Goal: Find specific page/section: Find specific page/section

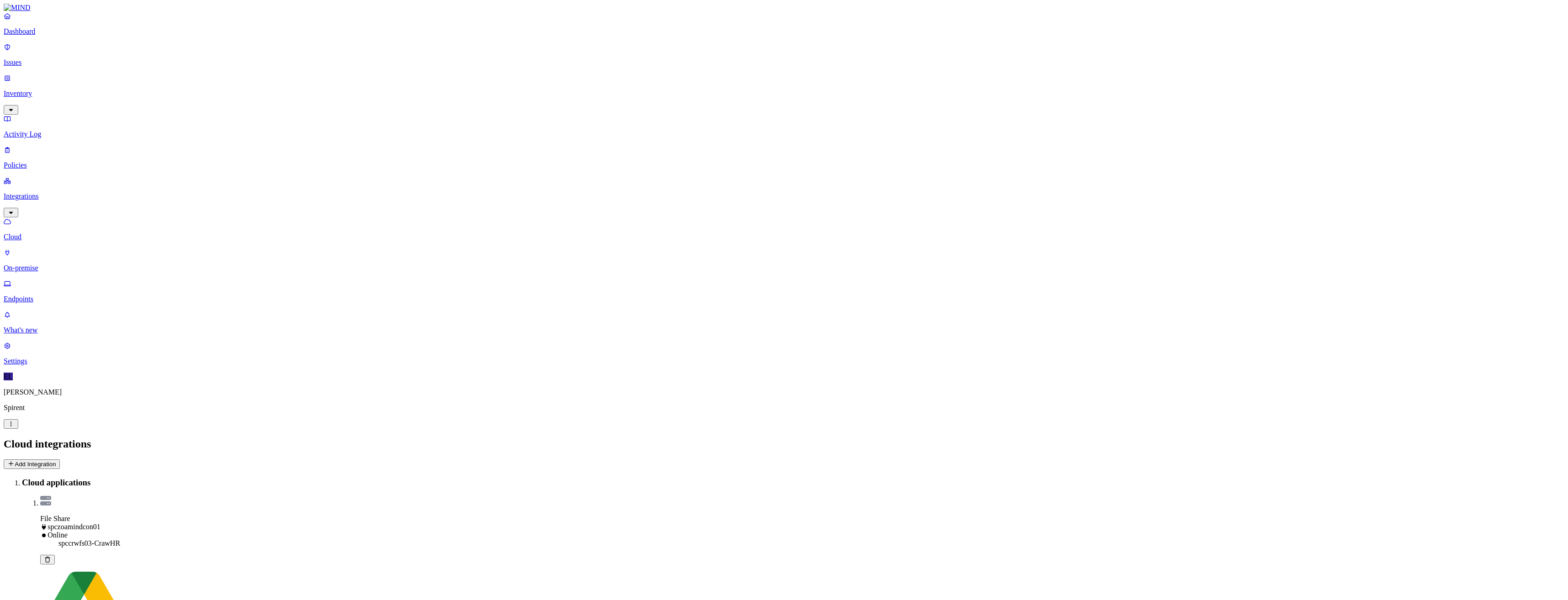
click at [49, 295] on p "Endpoints" at bounding box center [784, 299] width 1561 height 8
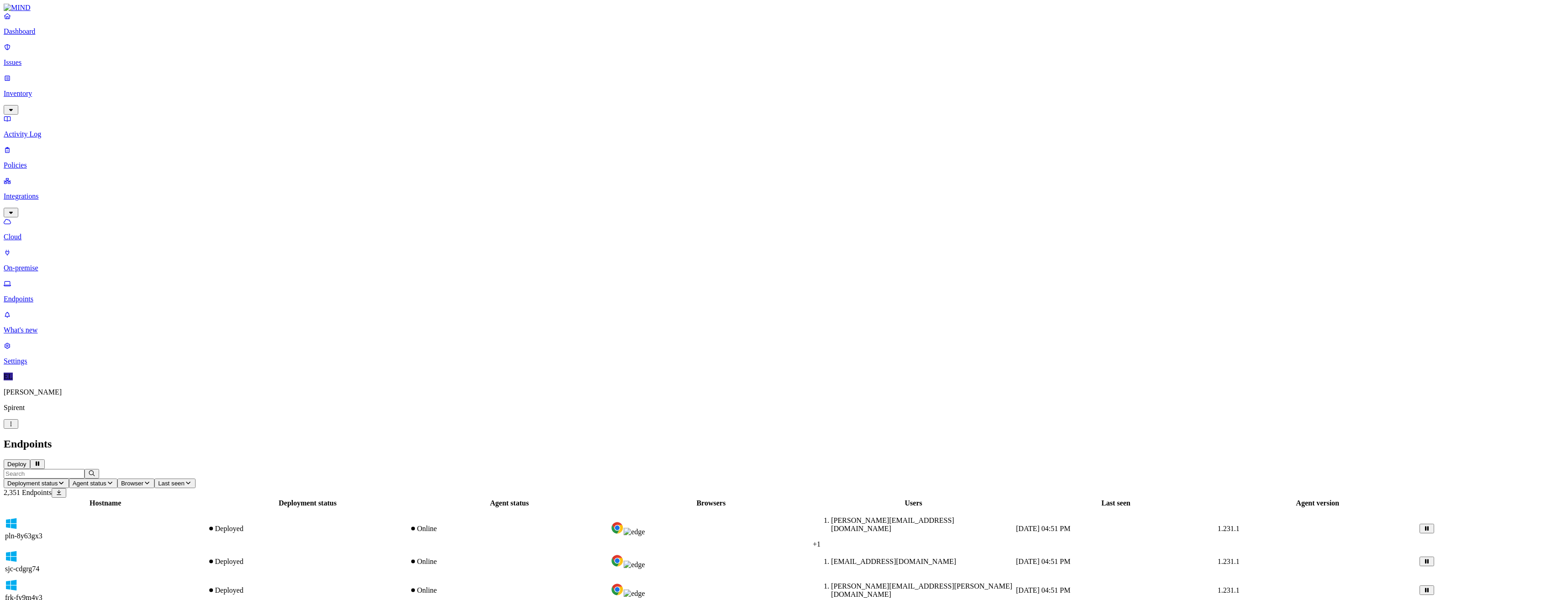
click at [85, 469] on input "text" at bounding box center [43, 474] width 81 height 10
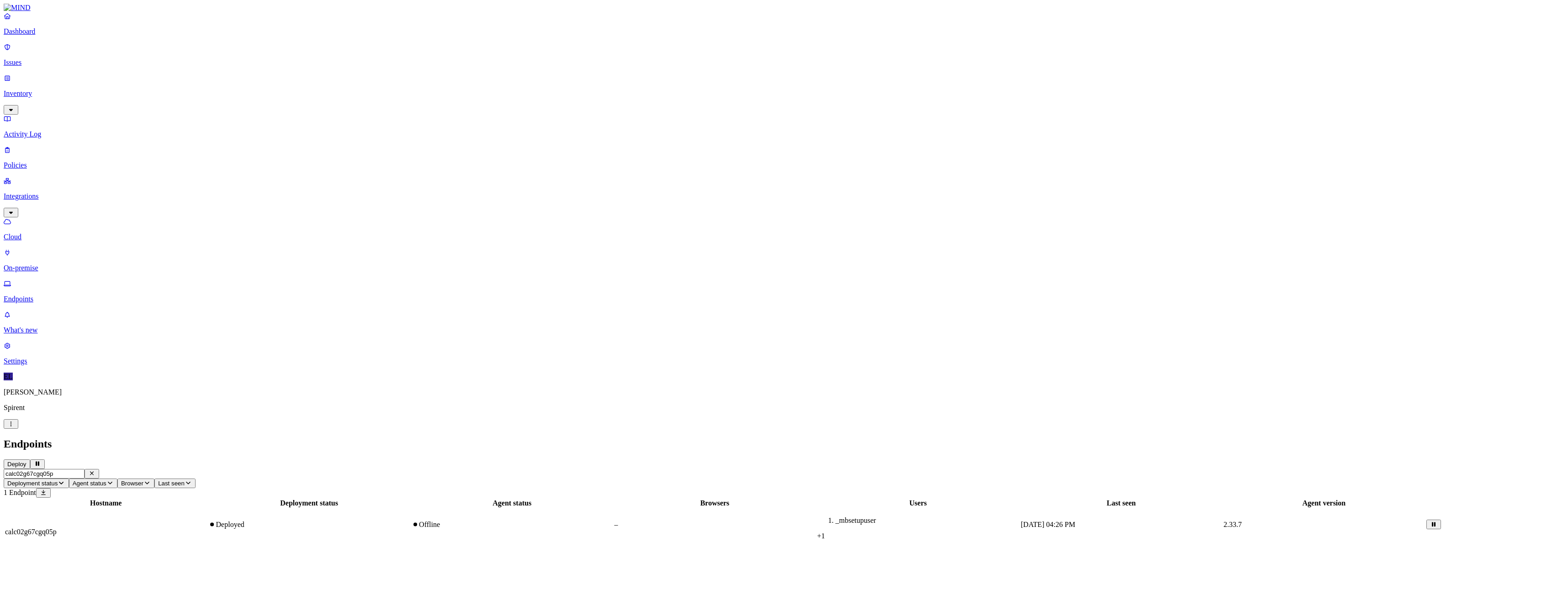
type input "calc02g67cgq05p"
click at [56, 528] on span "calc02g67cgq05p" at bounding box center [31, 531] width 51 height 7
click at [85, 469] on input "calc02g67cgq05p" at bounding box center [43, 474] width 81 height 10
click at [95, 471] on icon "button" at bounding box center [91, 473] width 7 height 6
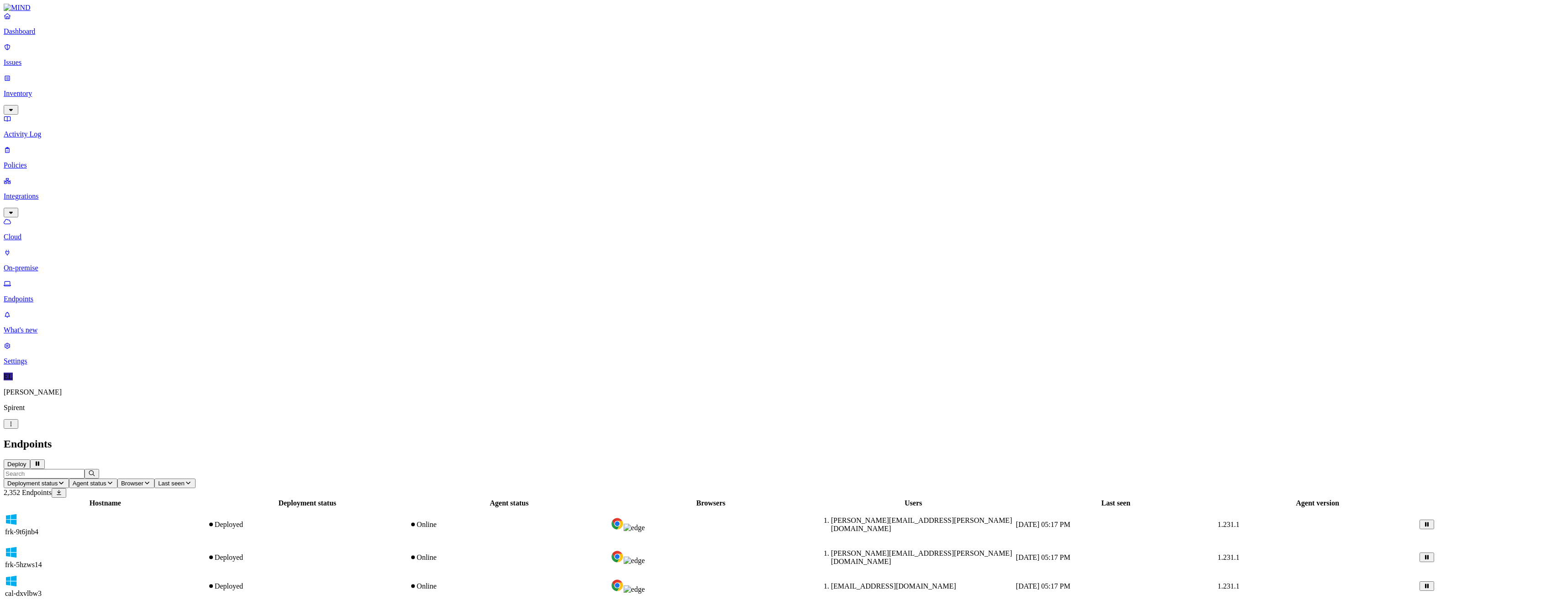
click at [85, 469] on input "text" at bounding box center [43, 474] width 81 height 10
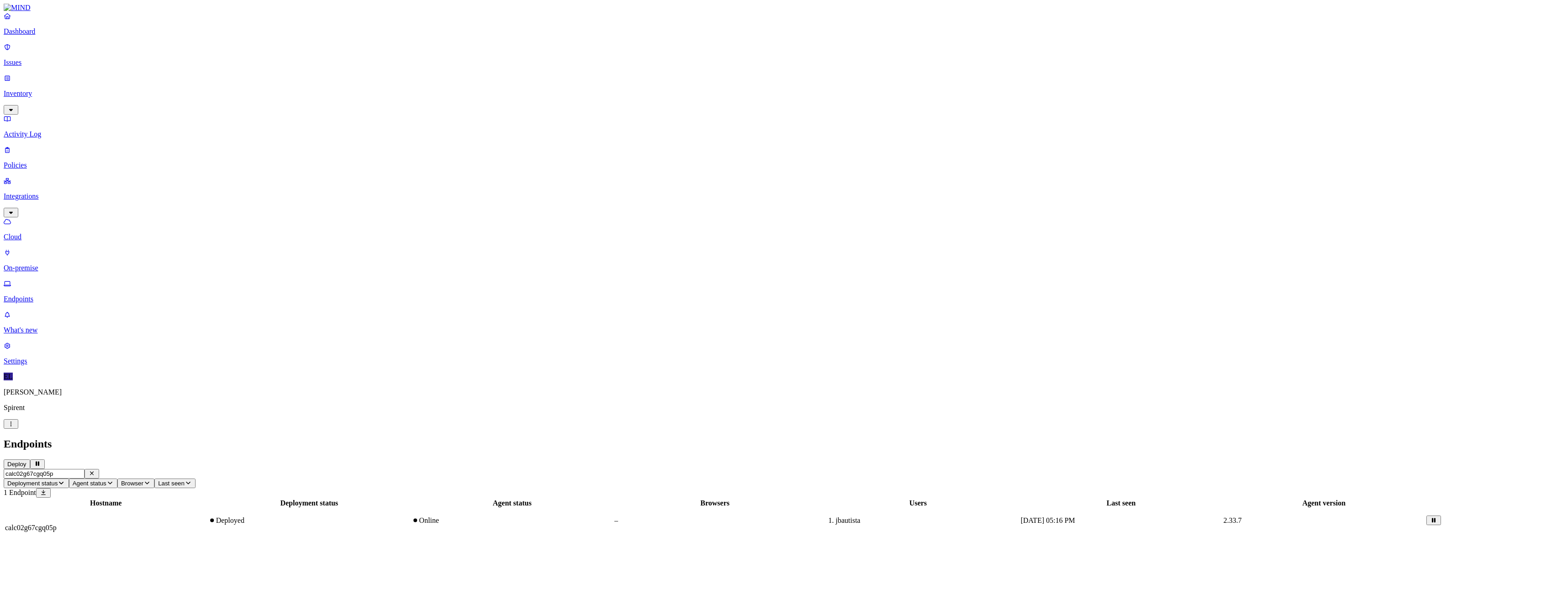
type input "calc02g67cgq05p"
click at [56, 524] on span "calc02g67cgq05p" at bounding box center [31, 527] width 51 height 7
drag, startPoint x: 164, startPoint y: 32, endPoint x: 79, endPoint y: 31, distance: 85.0
click at [79, 31] on div "Dashboard Issues Inventory Activity Log Policies Integrations Cloud On-premise …" at bounding box center [784, 268] width 1561 height 529
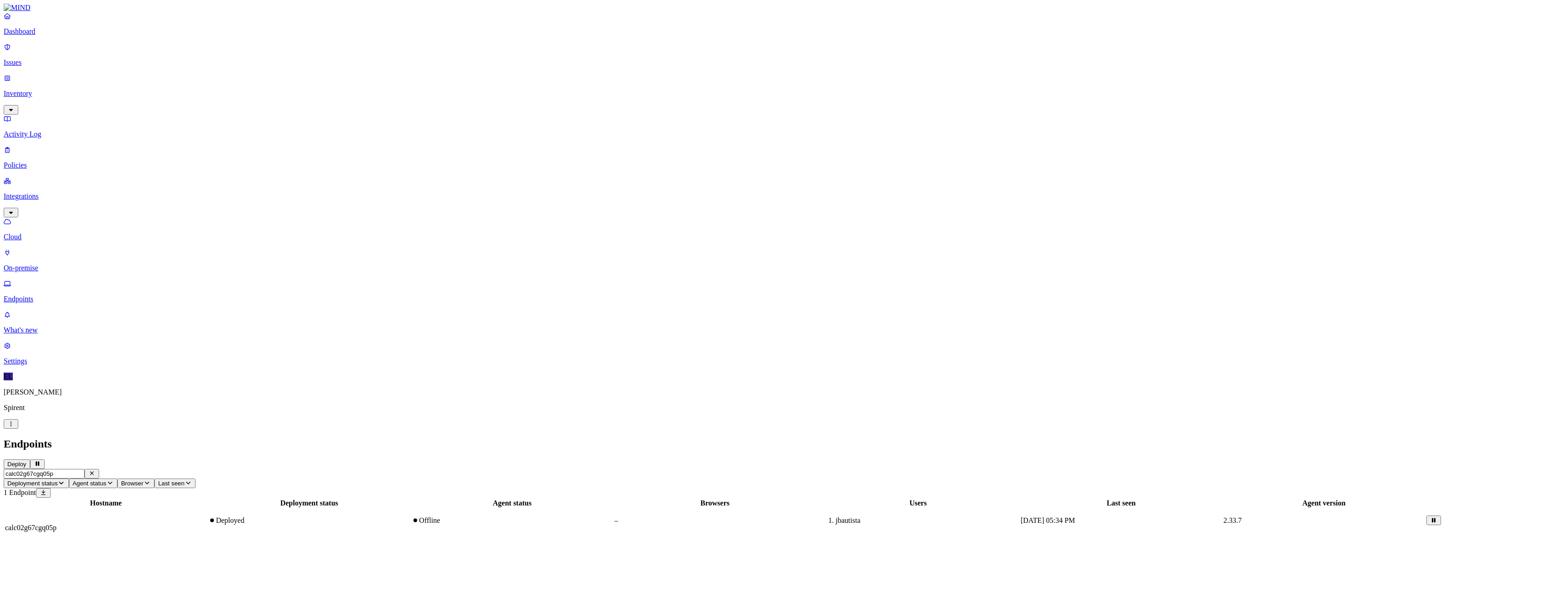
click at [56, 524] on span "calc02g67cgq05p" at bounding box center [31, 527] width 51 height 7
click at [45, 264] on p "On-premise" at bounding box center [784, 268] width 1561 height 8
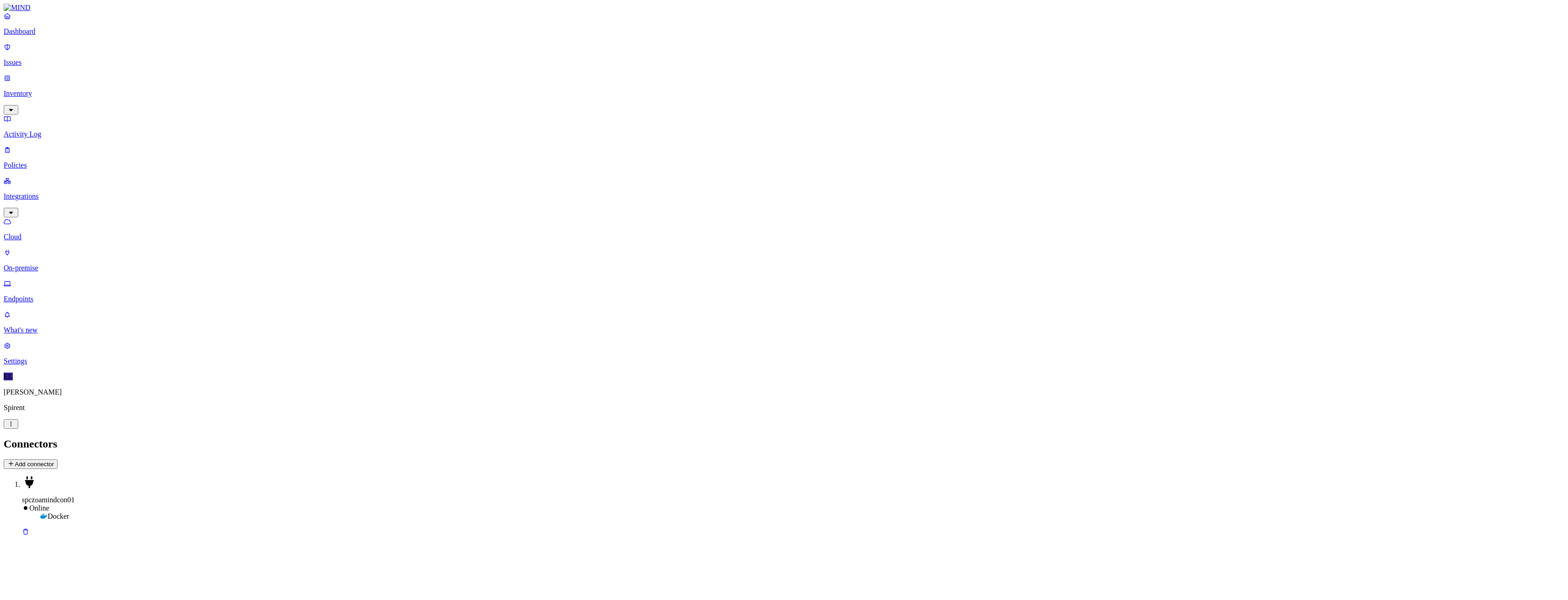
click at [50, 295] on p "Endpoints" at bounding box center [784, 299] width 1561 height 8
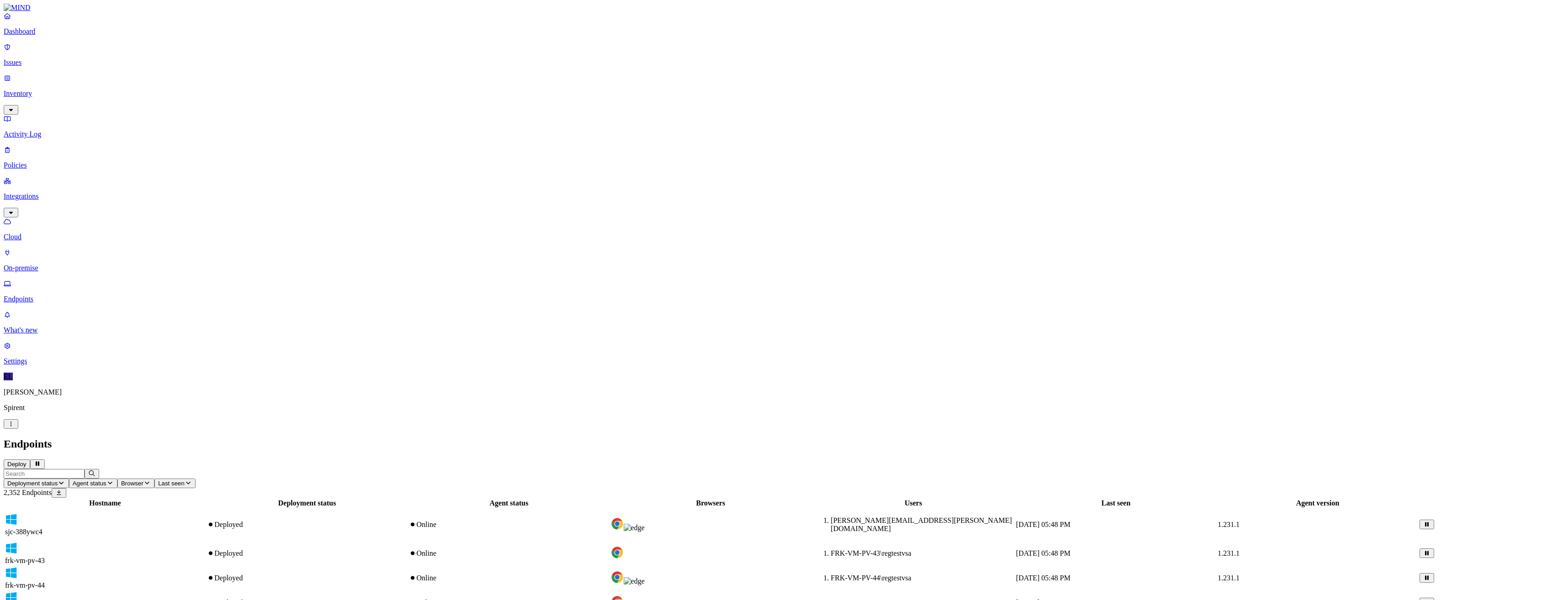
click at [85, 469] on input "text" at bounding box center [43, 474] width 81 height 10
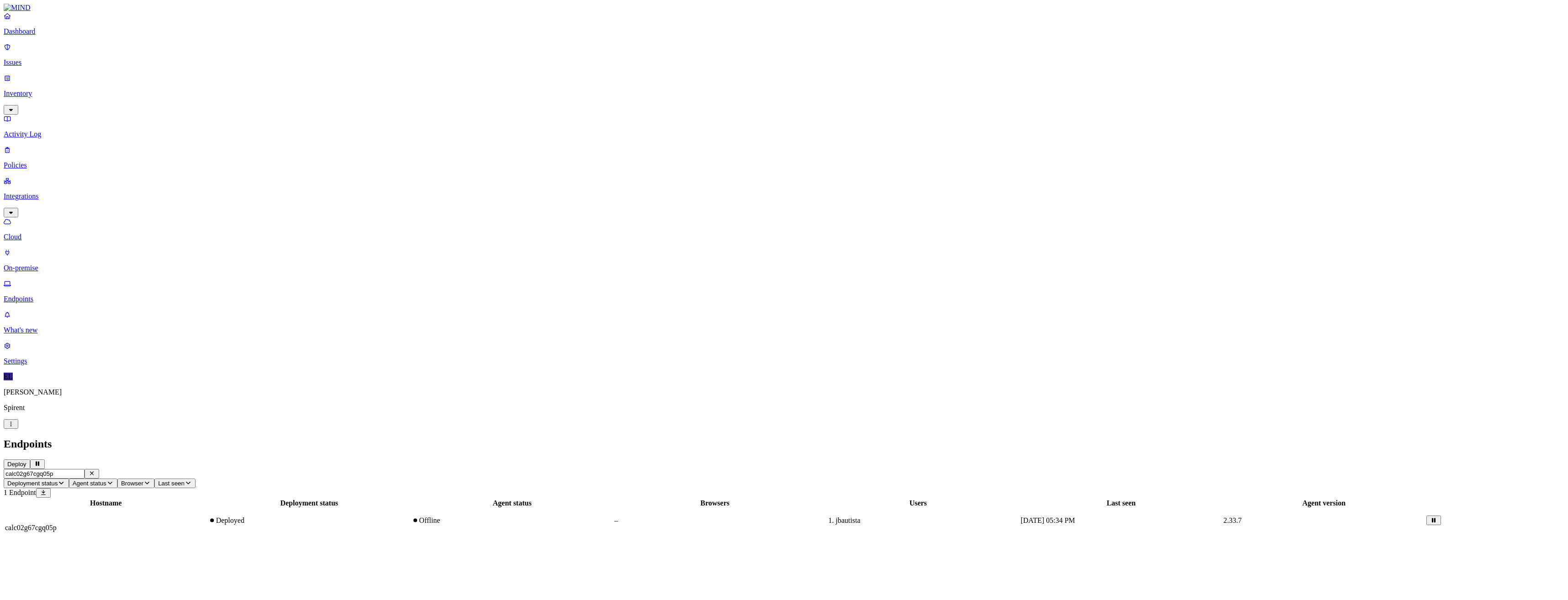
type input "calc02g67cgq05p"
click at [56, 524] on span "calc02g67cgq05p" at bounding box center [31, 527] width 51 height 7
